Goal: Task Accomplishment & Management: Use online tool/utility

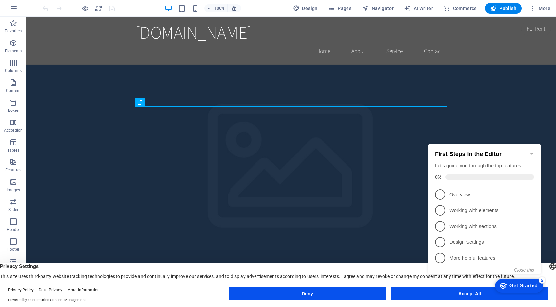
click div "checkmark Get Started 5 First Steps in the Editor Let's guide you through the t…"
click at [10, 8] on icon "button" at bounding box center [14, 8] width 8 height 8
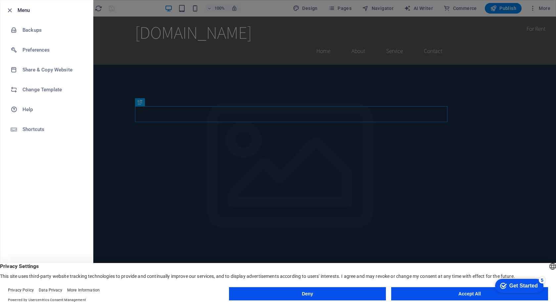
click at [441, 293] on button "Accept All" at bounding box center [469, 293] width 157 height 13
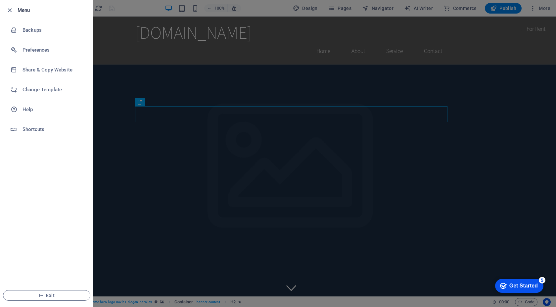
click at [535, 4] on div at bounding box center [278, 153] width 556 height 307
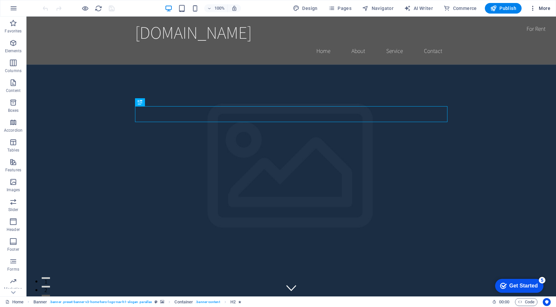
click at [535, 3] on button "More" at bounding box center [540, 8] width 26 height 11
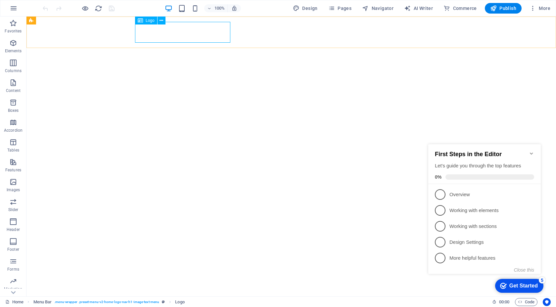
click at [150, 20] on span "Logo" at bounding box center [150, 21] width 9 height 4
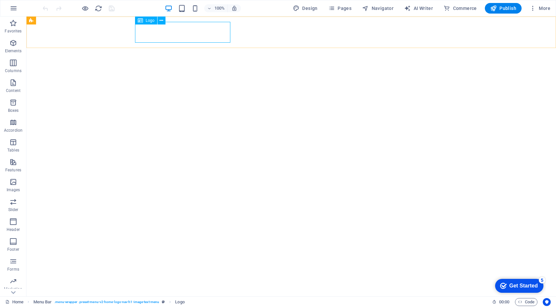
click at [138, 21] on icon at bounding box center [140, 21] width 5 height 8
click at [163, 20] on icon at bounding box center [162, 20] width 4 height 7
click at [164, 23] on button at bounding box center [162, 21] width 8 height 8
click at [12, 10] on icon "button" at bounding box center [14, 8] width 8 height 8
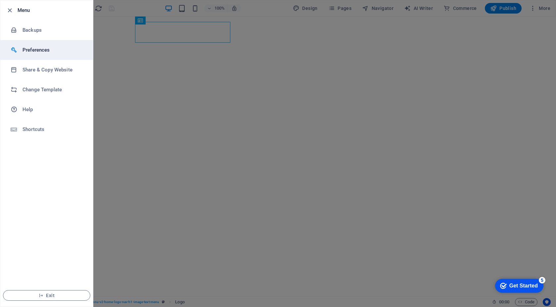
click at [42, 51] on h6 "Preferences" at bounding box center [53, 50] width 61 height 8
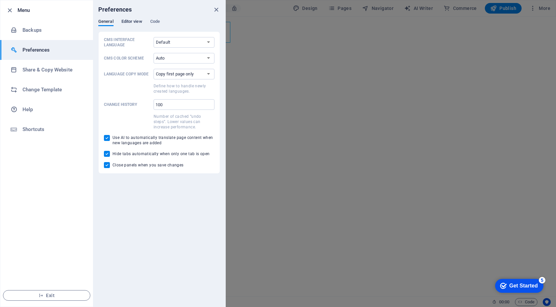
click at [140, 22] on span "Editor view" at bounding box center [131, 22] width 21 height 9
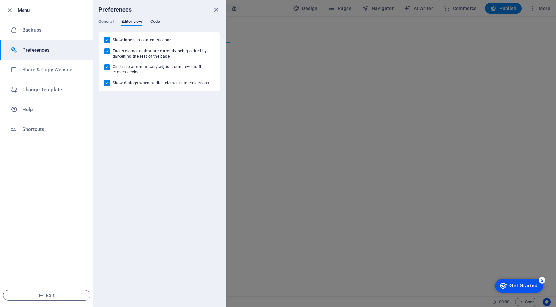
click at [155, 22] on span "Code" at bounding box center [155, 22] width 10 height 9
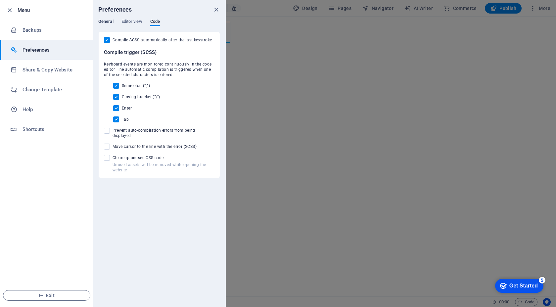
click at [112, 22] on span "General" at bounding box center [105, 22] width 15 height 9
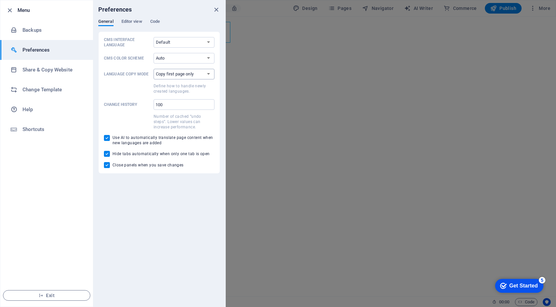
click at [163, 73] on select "Copy first page only Copy all pages" at bounding box center [184, 74] width 61 height 11
click at [213, 12] on icon "close" at bounding box center [216, 10] width 8 height 8
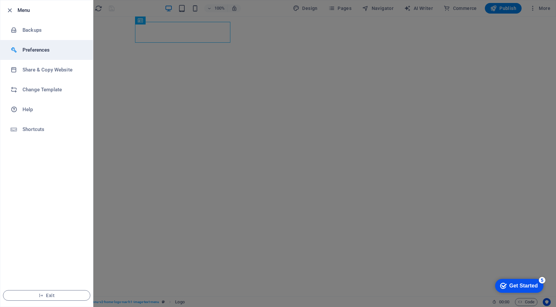
click at [72, 55] on li "Preferences" at bounding box center [46, 50] width 93 height 20
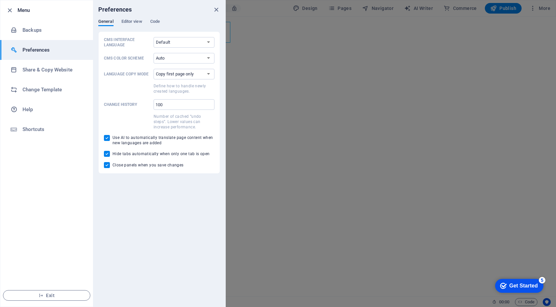
click at [421, 34] on div at bounding box center [278, 153] width 556 height 307
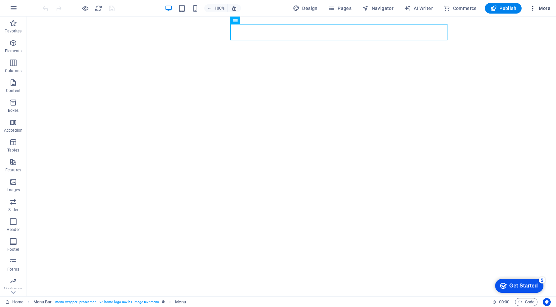
click at [529, 11] on button "More" at bounding box center [540, 8] width 26 height 11
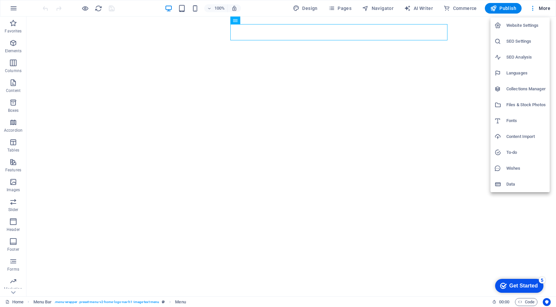
click at [526, 25] on h6 "Website Settings" at bounding box center [525, 26] width 39 height 8
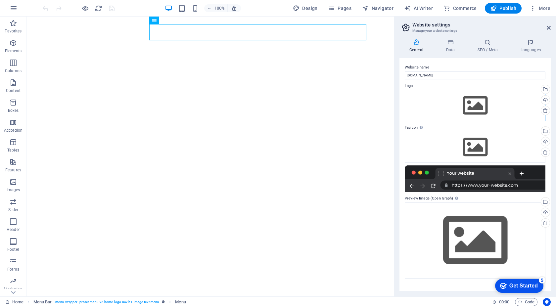
click at [464, 102] on div "Drag files here, click to choose files or select files from Files or our free s…" at bounding box center [475, 105] width 141 height 31
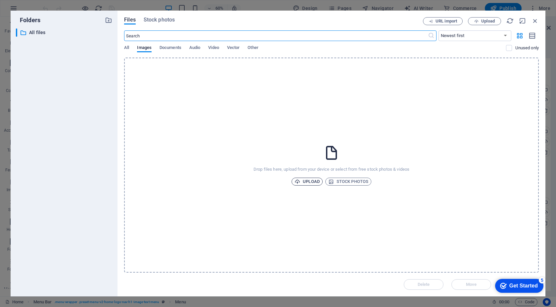
click at [312, 183] on span "Upload" at bounding box center [307, 182] width 25 height 8
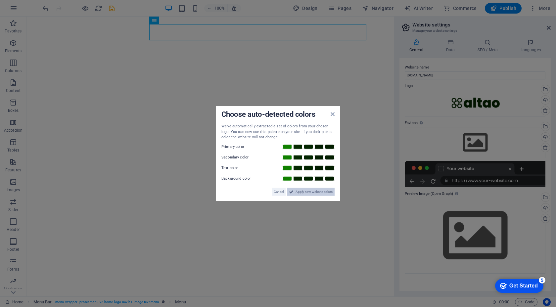
click at [301, 191] on span "Apply new website colors" at bounding box center [314, 192] width 37 height 8
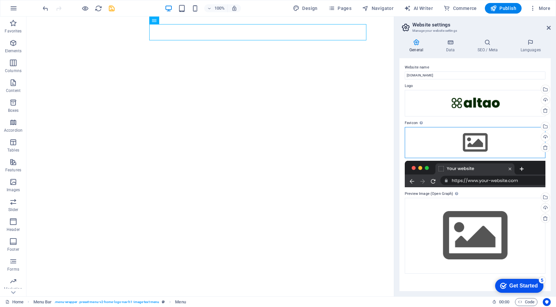
click at [475, 140] on div "Drag files here, click to choose files or select files from Files or our free s…" at bounding box center [475, 142] width 141 height 31
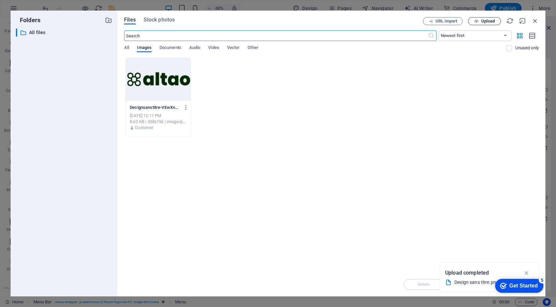
click at [480, 20] on span "Upload" at bounding box center [484, 21] width 27 height 4
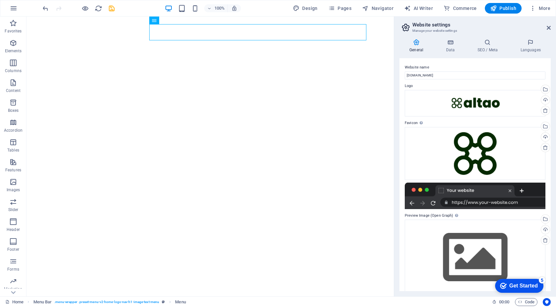
click at [504, 290] on div "checkmark Get Started 5" at bounding box center [519, 286] width 48 height 14
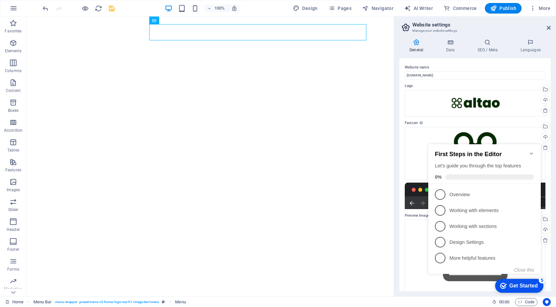
click at [532, 153] on icon "Minimize checklist" at bounding box center [531, 154] width 3 height 2
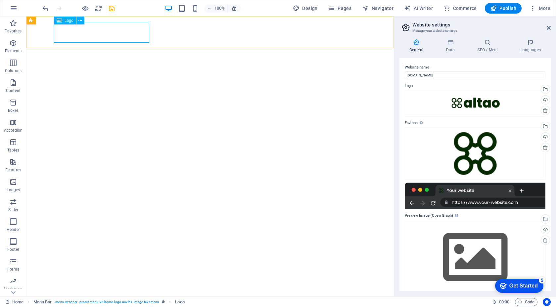
click at [71, 23] on div "Logo" at bounding box center [65, 21] width 22 height 8
click at [60, 22] on icon at bounding box center [59, 21] width 5 height 8
click at [80, 20] on icon at bounding box center [80, 20] width 4 height 7
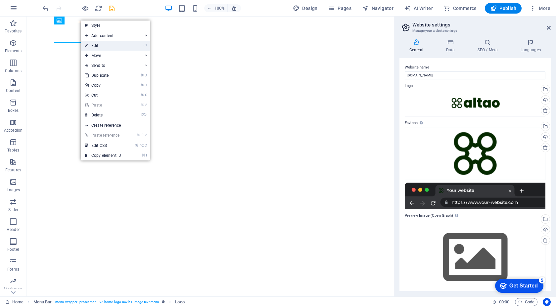
click at [105, 45] on link "⏎ Edit" at bounding box center [103, 46] width 44 height 10
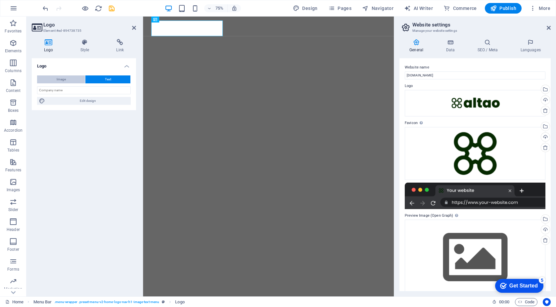
click at [76, 78] on button "Image" at bounding box center [61, 79] width 48 height 8
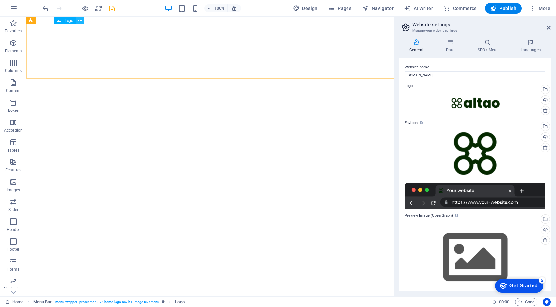
click at [78, 20] on button at bounding box center [80, 21] width 8 height 8
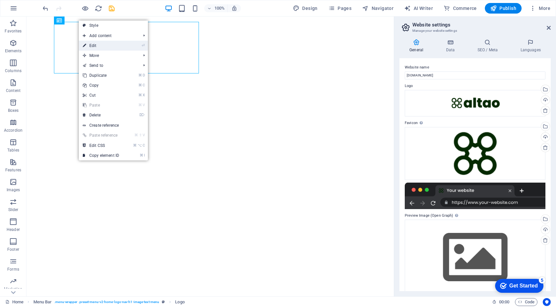
click at [105, 43] on link "⏎ Edit" at bounding box center [101, 46] width 44 height 10
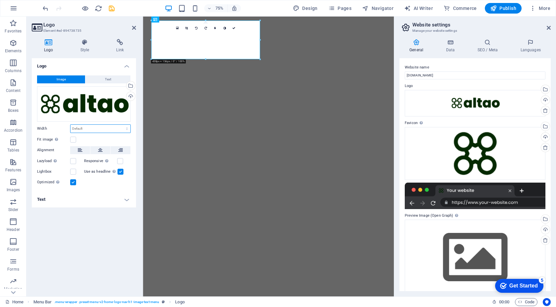
click at [93, 128] on select "Default auto px rem % em vh vw" at bounding box center [100, 129] width 60 height 8
click at [81, 133] on div "Image Text Drag files here, click to choose files or select files from Files or…" at bounding box center [84, 130] width 104 height 121
click at [82, 133] on div "Image Text Drag files here, click to choose files or select files from Files or…" at bounding box center [84, 130] width 104 height 121
click at [86, 131] on select "Default auto px rem % em vh vw" at bounding box center [100, 129] width 60 height 8
click at [70, 125] on select "Default auto px rem % em vh vw" at bounding box center [100, 129] width 60 height 8
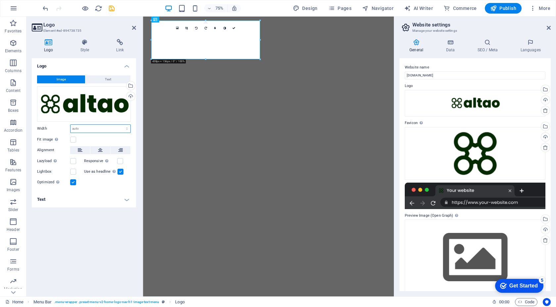
click at [87, 127] on select "Default auto px rem % em vh vw" at bounding box center [100, 129] width 60 height 8
select select "px"
click at [121, 125] on select "Default auto px rem % em vh vw" at bounding box center [100, 129] width 60 height 8
type input "414"
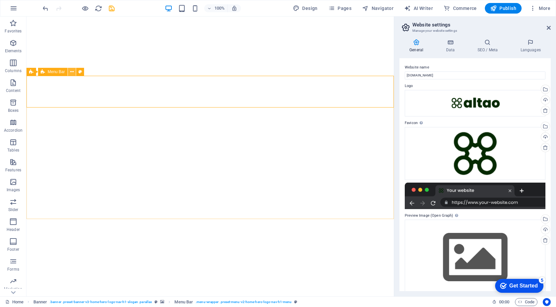
click at [71, 71] on icon at bounding box center [72, 72] width 4 height 7
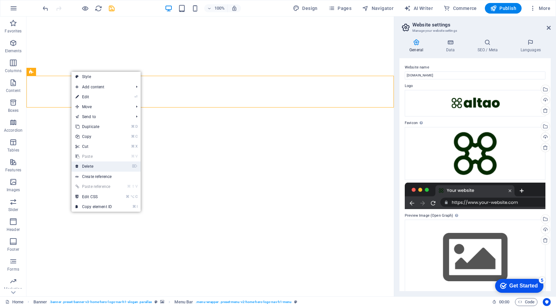
click at [91, 170] on link "⌦ Delete" at bounding box center [93, 167] width 44 height 10
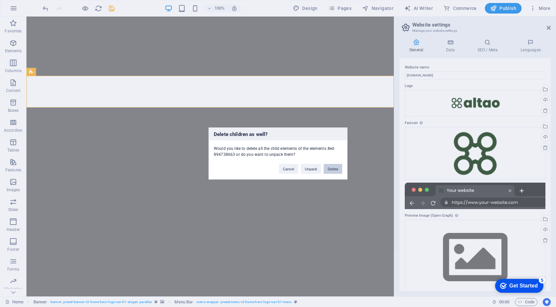
click at [334, 171] on button "Delete" at bounding box center [333, 169] width 19 height 10
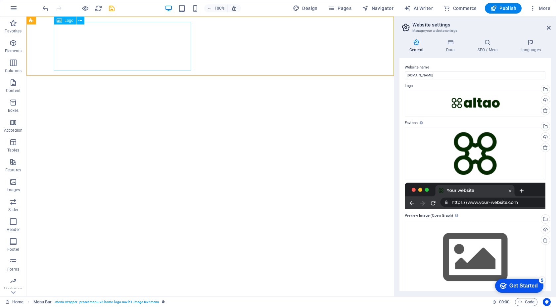
click at [59, 22] on icon at bounding box center [59, 21] width 5 height 8
click at [57, 21] on button at bounding box center [60, 21] width 8 height 8
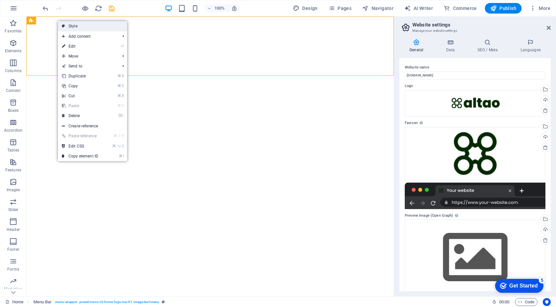
click at [71, 27] on link "Style" at bounding box center [92, 26] width 69 height 10
select select "rem"
select select "preset-menu-v2-home-logo-nav-h1-image-text-menu"
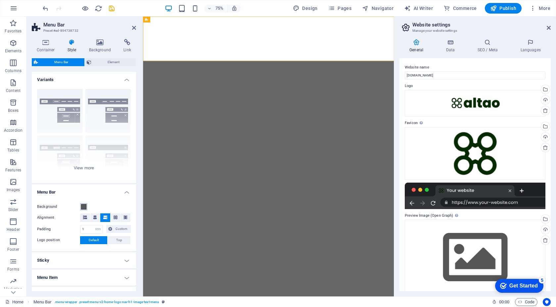
click at [81, 208] on span at bounding box center [83, 206] width 5 height 5
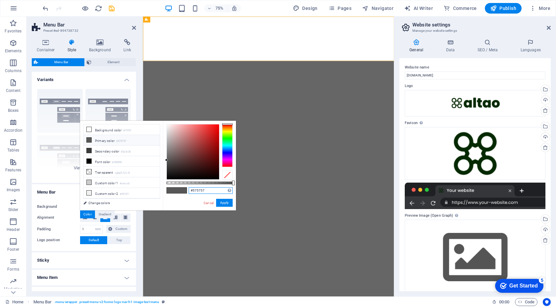
click at [195, 192] on input "#575757" at bounding box center [211, 190] width 44 height 7
click at [211, 189] on input "#575757" at bounding box center [211, 190] width 44 height 7
paste input "052900"
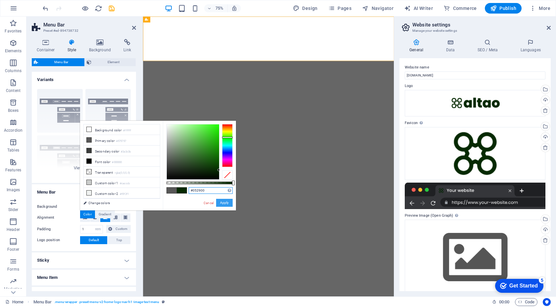
type input "#052900"
click at [224, 203] on button "Apply" at bounding box center [224, 203] width 17 height 8
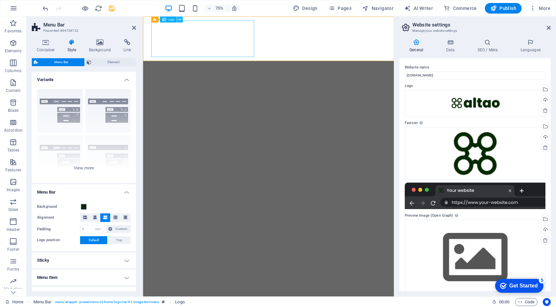
click at [180, 21] on icon at bounding box center [179, 19] width 3 height 5
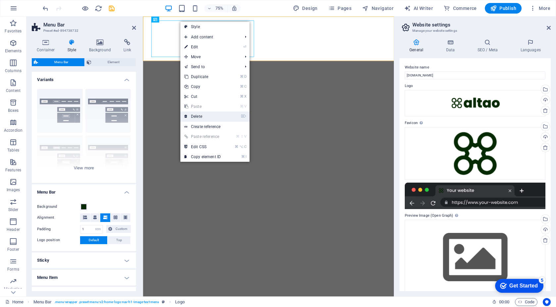
click at [200, 115] on link "⌦ Delete" at bounding box center [202, 117] width 44 height 10
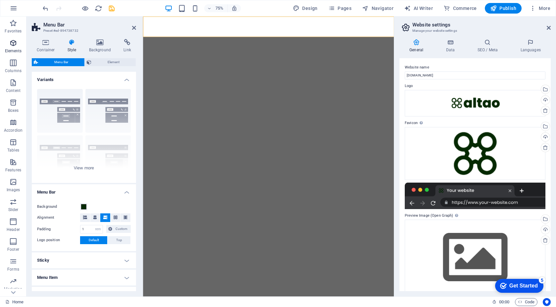
click at [15, 44] on icon "button" at bounding box center [13, 43] width 8 height 8
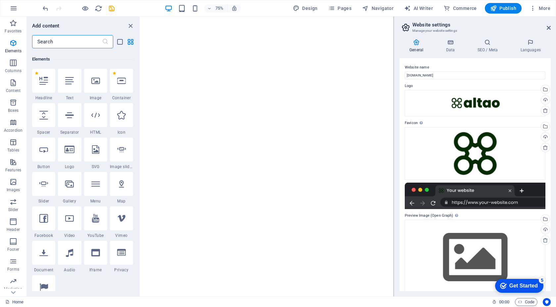
scroll to position [70, 0]
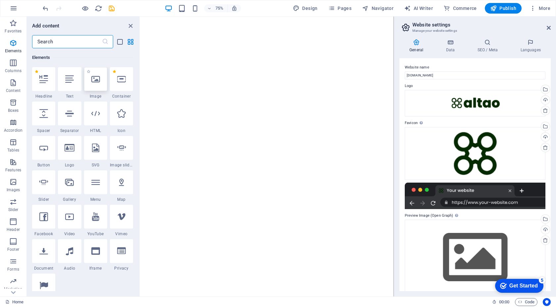
click at [105, 82] on div at bounding box center [95, 79] width 23 height 24
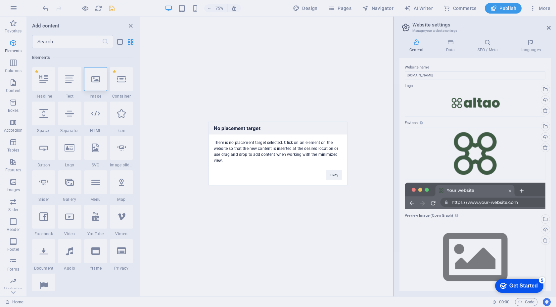
drag, startPoint x: 102, startPoint y: 82, endPoint x: 185, endPoint y: 76, distance: 82.6
click at [185, 76] on div "No placement target There is no placement target selected. Click on an element …" at bounding box center [278, 153] width 556 height 307
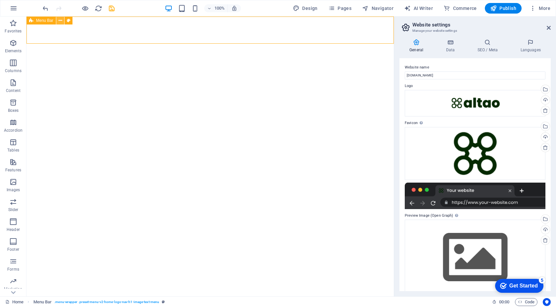
click at [60, 20] on icon at bounding box center [61, 20] width 4 height 7
click at [48, 8] on icon "undo" at bounding box center [46, 9] width 8 height 8
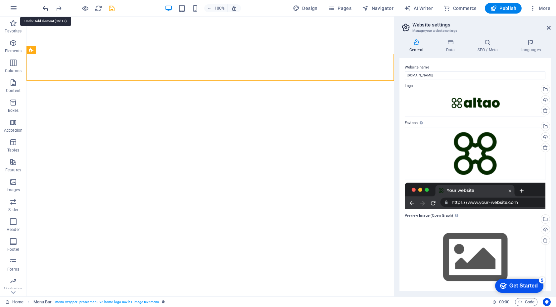
click at [48, 8] on icon "undo" at bounding box center [46, 9] width 8 height 8
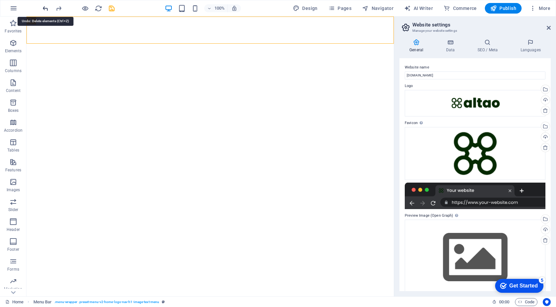
click at [48, 8] on icon "undo" at bounding box center [46, 9] width 8 height 8
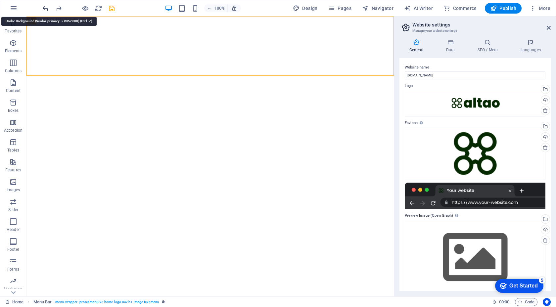
click at [48, 8] on icon "undo" at bounding box center [46, 9] width 8 height 8
click at [56, 8] on icon "redo" at bounding box center [59, 9] width 8 height 8
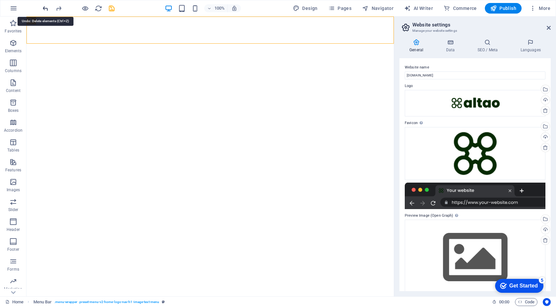
click at [46, 10] on icon "undo" at bounding box center [46, 9] width 8 height 8
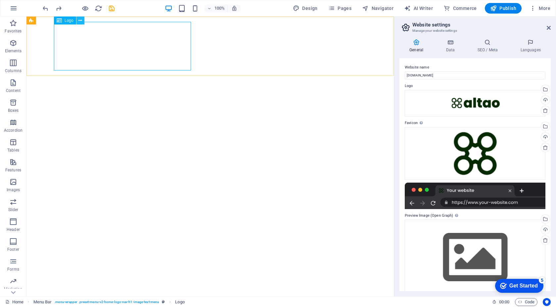
click at [79, 22] on icon at bounding box center [80, 20] width 4 height 7
click at [60, 22] on icon at bounding box center [59, 21] width 5 height 8
click at [81, 20] on icon at bounding box center [80, 20] width 4 height 7
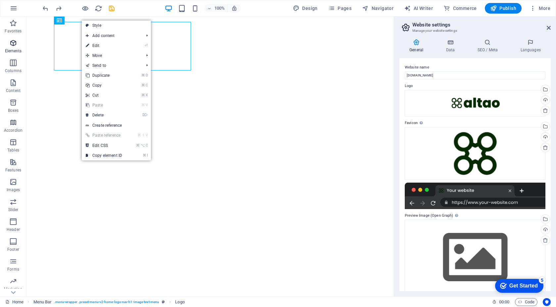
click at [14, 41] on icon "button" at bounding box center [13, 43] width 8 height 8
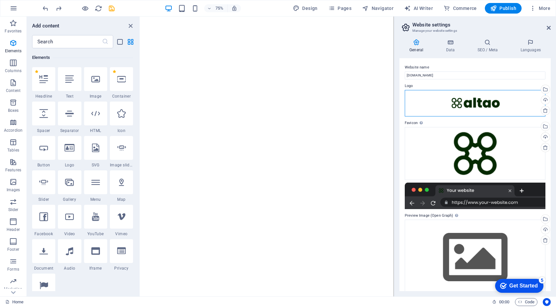
click at [495, 106] on div "Drag files here, click to choose files or select files from Files or our free s…" at bounding box center [475, 103] width 141 height 26
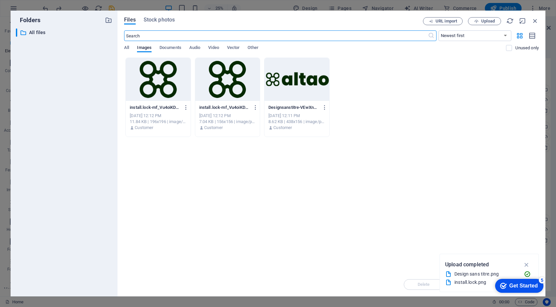
click at [483, 25] on div "Files Stock photos URL import Upload ​ Newest first Oldest first Name (A-Z) Nam…" at bounding box center [331, 153] width 415 height 273
click at [483, 22] on span "Upload" at bounding box center [488, 21] width 14 height 4
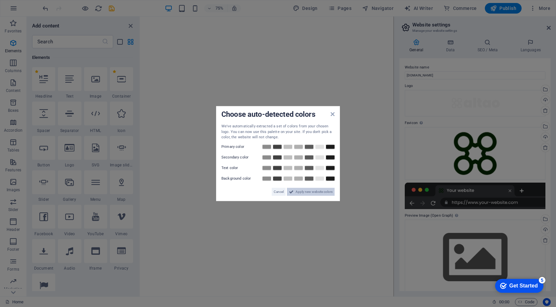
click at [320, 192] on span "Apply new website colors" at bounding box center [314, 192] width 37 height 8
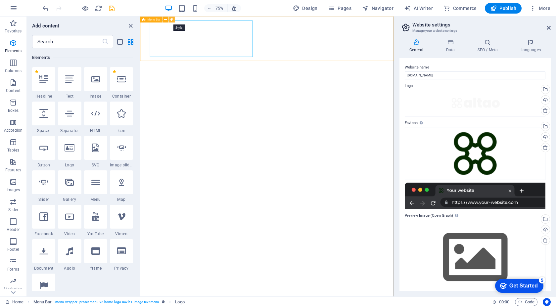
click at [174, 21] on button at bounding box center [172, 20] width 6 height 6
select select "rem"
select select "preset-menu-v2-home-logo-nav-h1-image-text-menu"
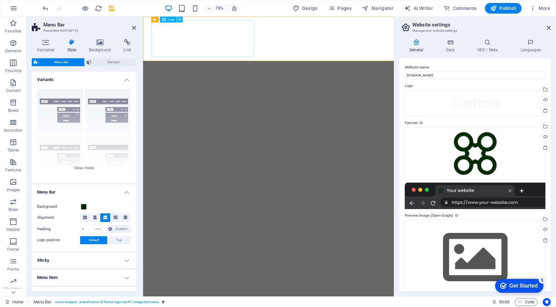
click at [179, 20] on icon at bounding box center [179, 19] width 3 height 5
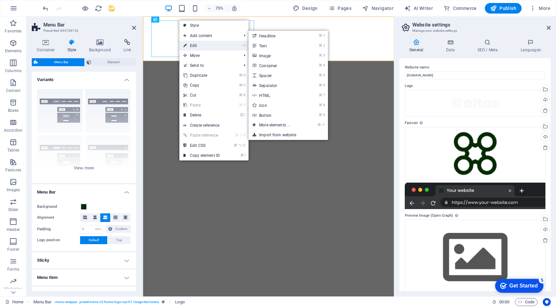
click at [193, 44] on link "⏎ Edit" at bounding box center [201, 46] width 44 height 10
select select "px"
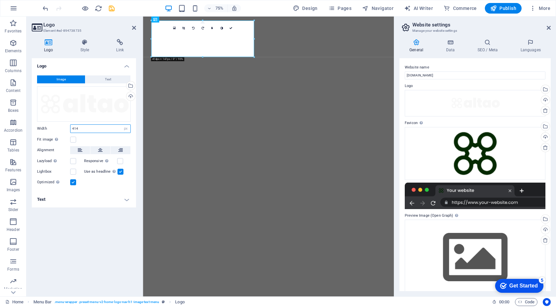
click at [115, 127] on input "414" at bounding box center [100, 129] width 60 height 8
type input "402"
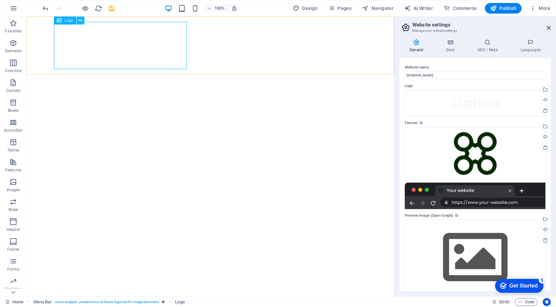
click at [79, 21] on icon at bounding box center [80, 20] width 4 height 7
click at [81, 20] on icon at bounding box center [80, 20] width 4 height 7
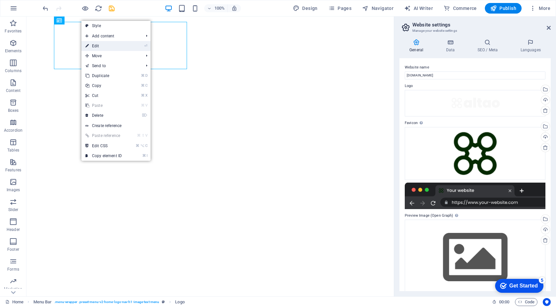
click at [87, 42] on icon at bounding box center [86, 46] width 3 height 10
select select "px"
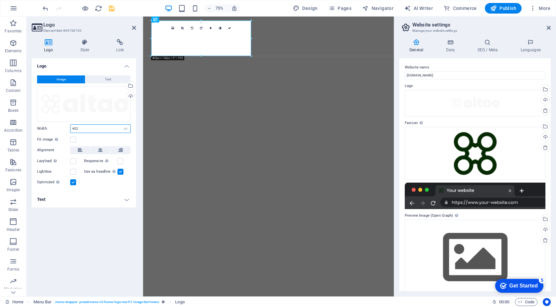
click at [93, 131] on input "402" at bounding box center [100, 129] width 60 height 8
type input "370"
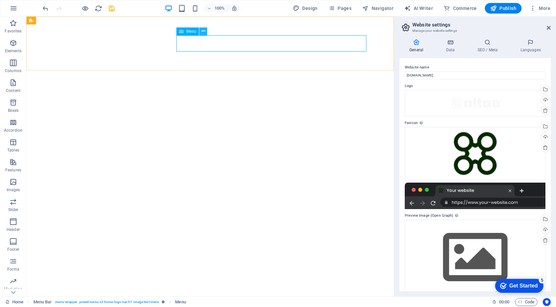
click at [200, 32] on button at bounding box center [203, 31] width 8 height 8
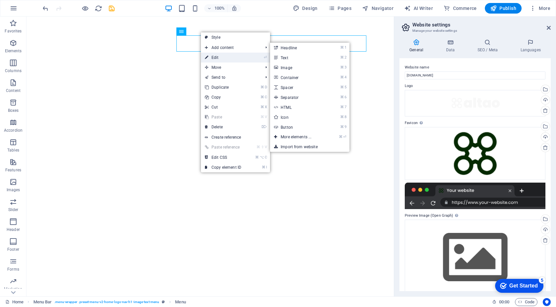
click at [208, 55] on link "⏎ Edit" at bounding box center [223, 58] width 44 height 10
select select
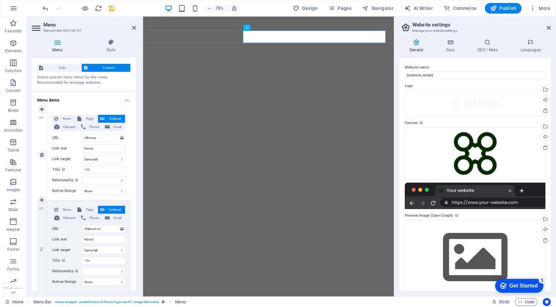
scroll to position [17, 0]
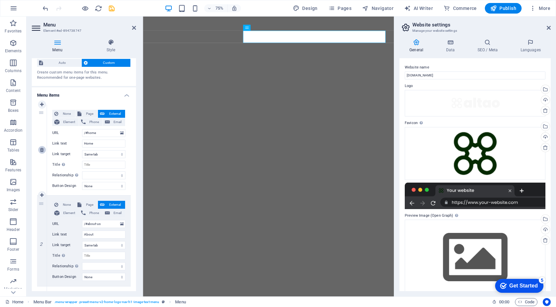
click at [42, 149] on icon at bounding box center [42, 150] width 4 height 5
type input "/#about-us"
type input "About"
select select
type input "/#service"
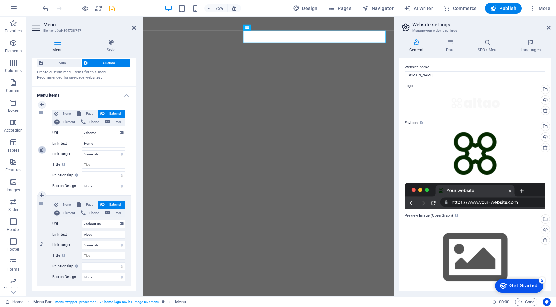
type input "Service"
select select
type input "/#contact"
type input "Contact"
select select
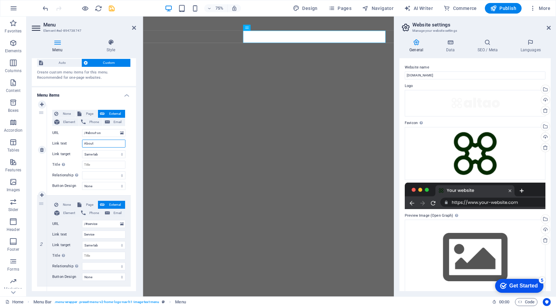
drag, startPoint x: 109, startPoint y: 143, endPoint x: 73, endPoint y: 144, distance: 36.1
click at [73, 144] on div "Link text About" at bounding box center [88, 144] width 73 height 8
type input "Nos prestations"
select select
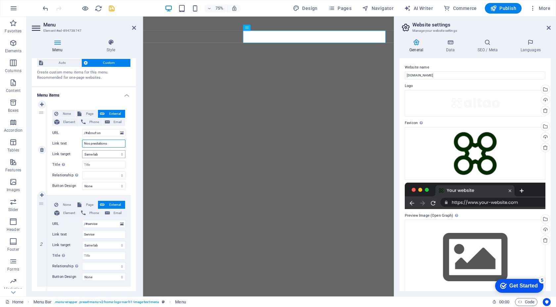
select select
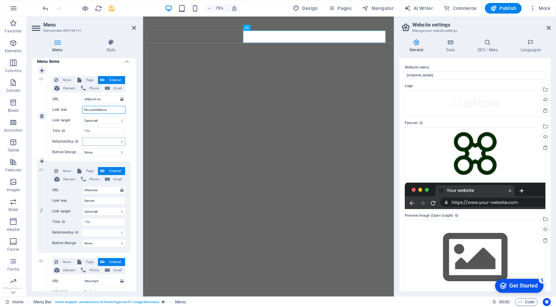
scroll to position [54, 0]
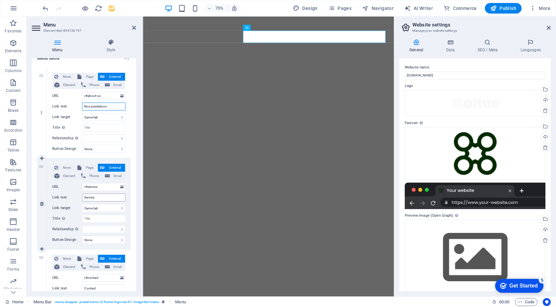
type input "Nos prestations"
drag, startPoint x: 103, startPoint y: 198, endPoint x: 77, endPoint y: 195, distance: 25.9
click at [77, 195] on div "Link text Service" at bounding box center [88, 198] width 73 height 8
type input "Nous connaitre"
select select
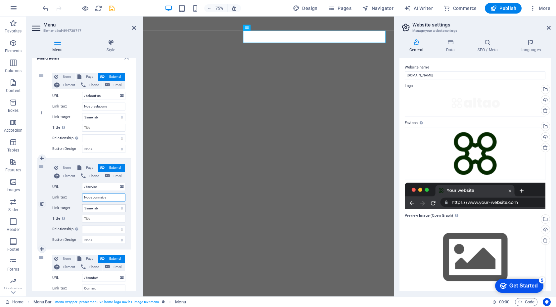
select select
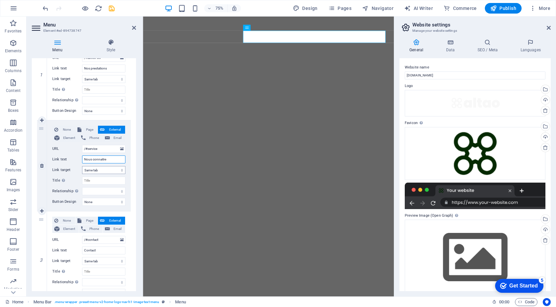
scroll to position [100, 0]
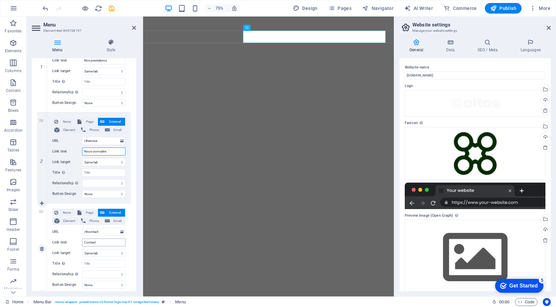
type input "Nous connaitre"
drag, startPoint x: 105, startPoint y: 245, endPoint x: 77, endPoint y: 240, distance: 28.2
click at [77, 241] on div "Link text Contact" at bounding box center [88, 243] width 73 height 8
type input "Nous contacter"
select select
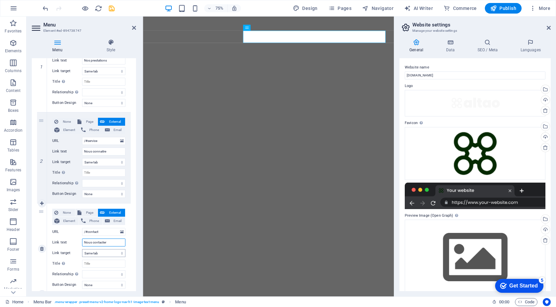
select select
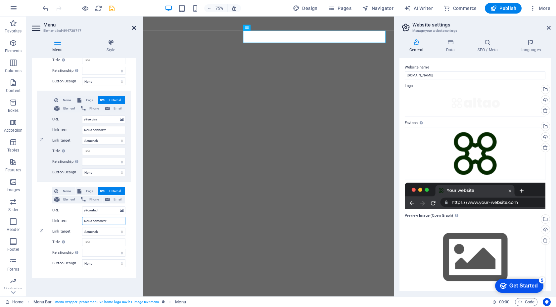
type input "Nous contacter"
click at [132, 30] on icon at bounding box center [134, 27] width 4 height 5
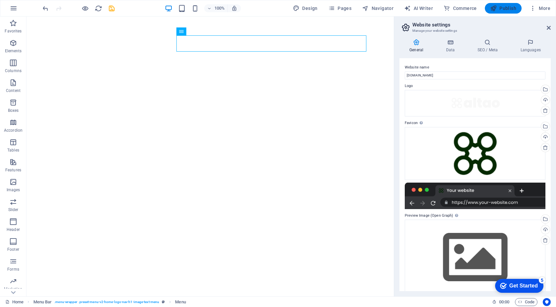
click at [516, 6] on button "Publish" at bounding box center [503, 8] width 37 height 11
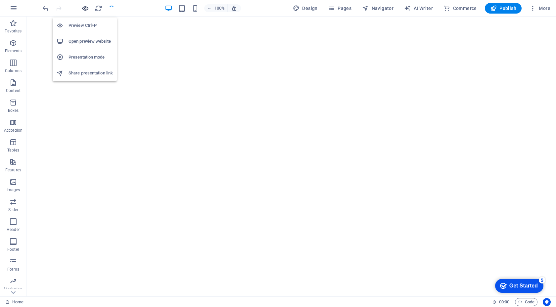
click at [85, 8] on icon "button" at bounding box center [85, 9] width 8 height 8
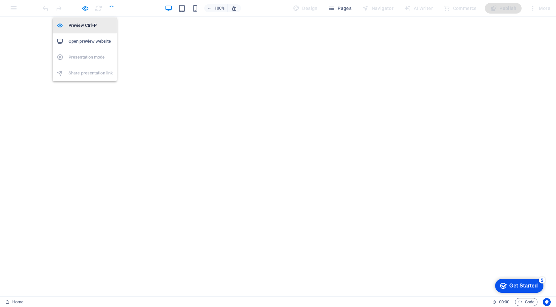
click at [83, 24] on h6 "Preview Ctrl+P" at bounding box center [91, 26] width 44 height 8
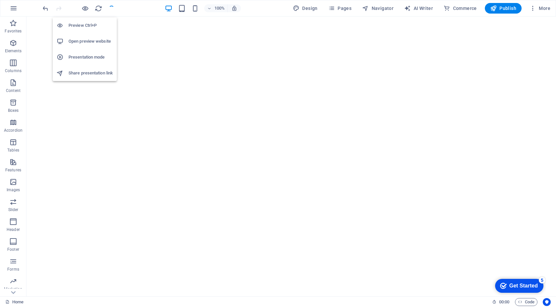
click at [81, 42] on h6 "Open preview website" at bounding box center [91, 41] width 44 height 8
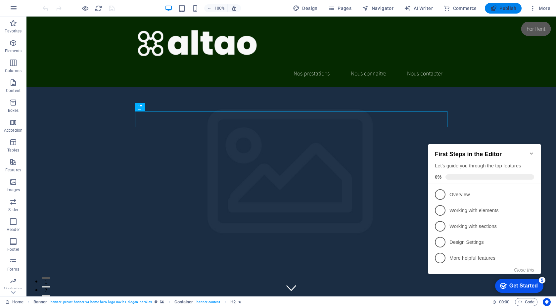
click at [507, 12] on button "Publish" at bounding box center [503, 8] width 37 height 11
